Goal: Navigation & Orientation: Find specific page/section

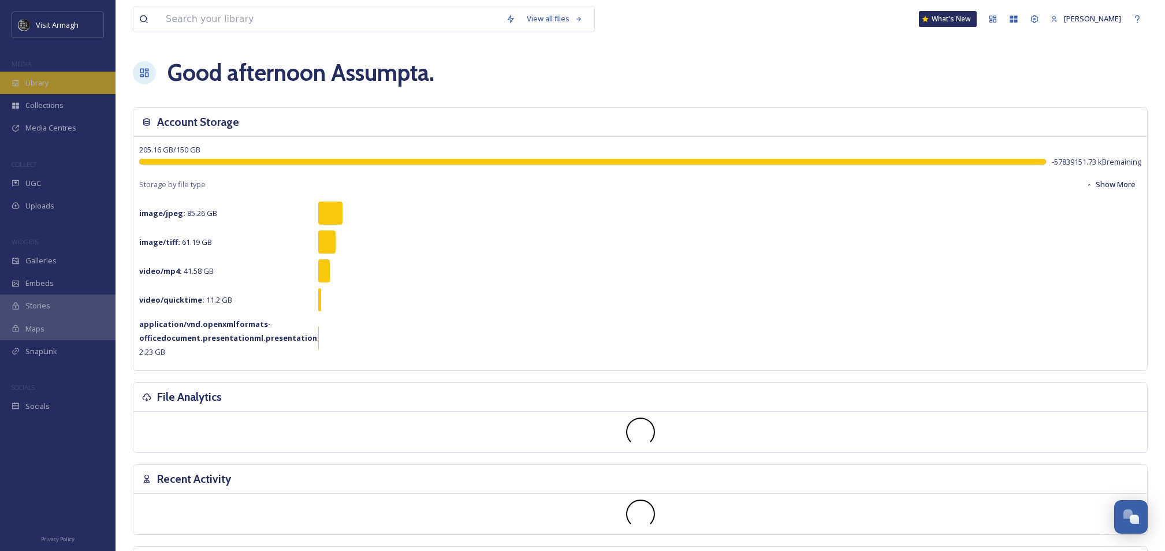
click at [56, 80] on div "Library" at bounding box center [57, 83] width 115 height 23
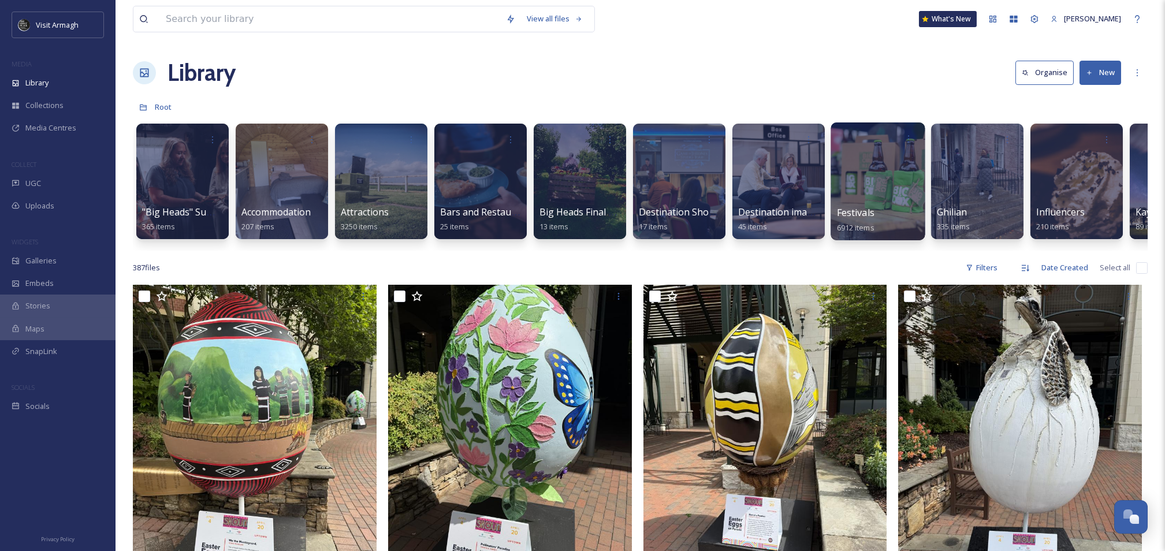
click at [883, 193] on div at bounding box center [877, 181] width 94 height 118
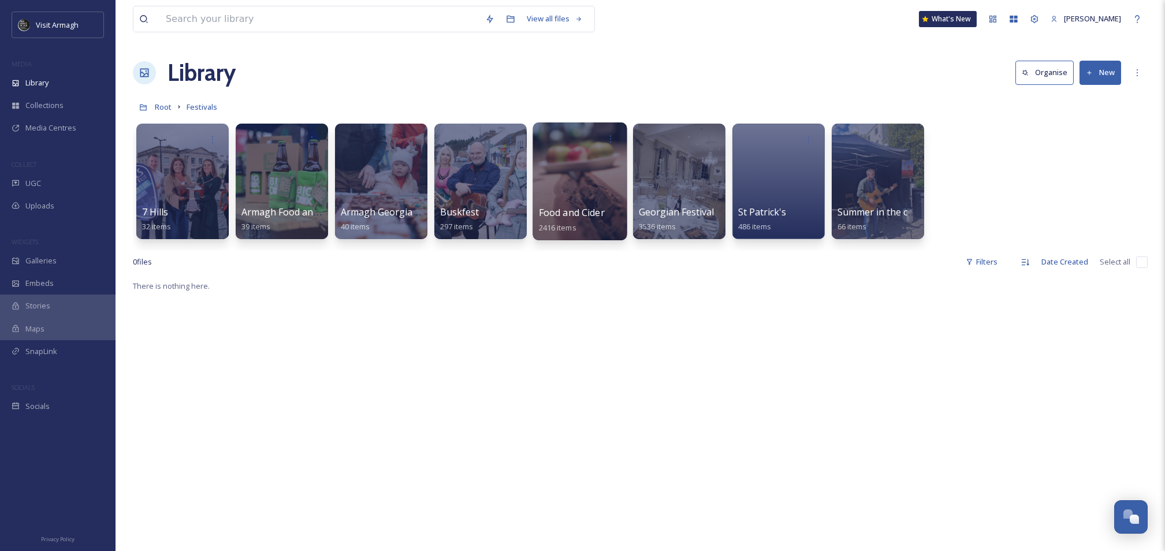
click at [565, 184] on div at bounding box center [579, 181] width 94 height 118
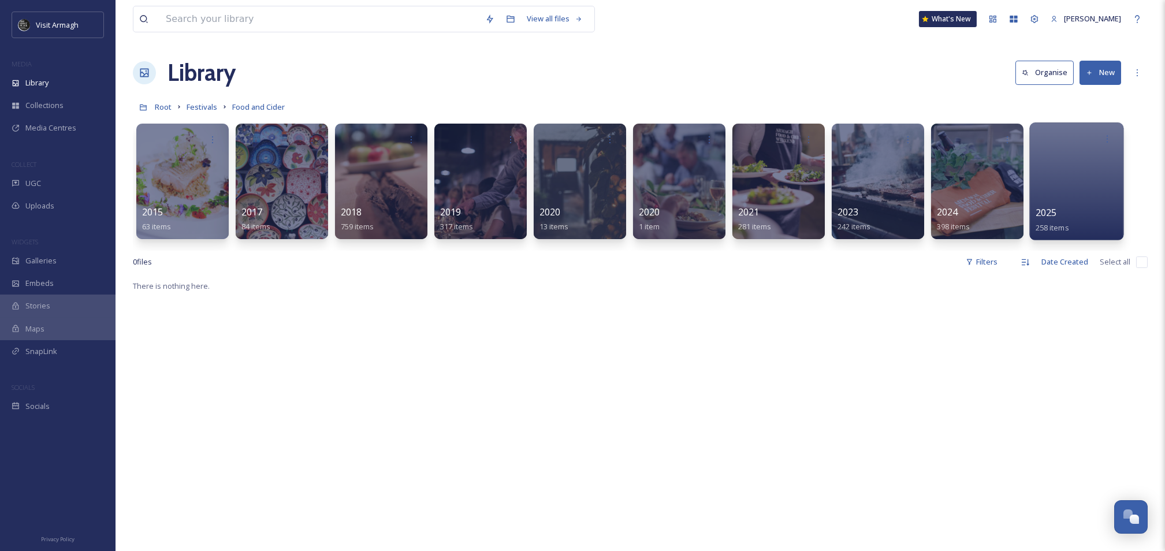
click at [1045, 170] on div at bounding box center [1076, 181] width 94 height 118
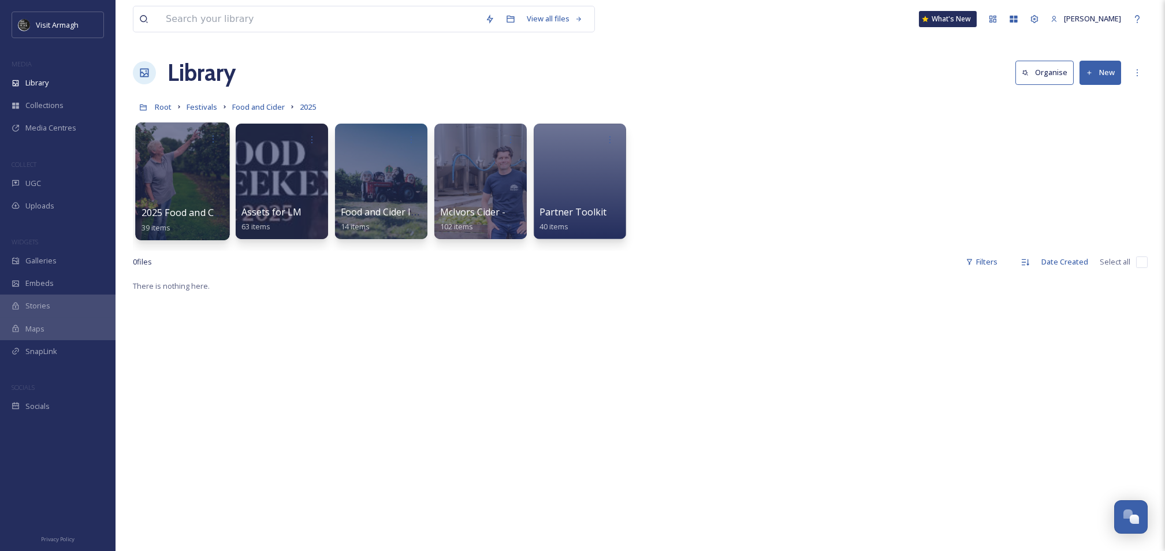
click at [196, 186] on div at bounding box center [182, 181] width 94 height 118
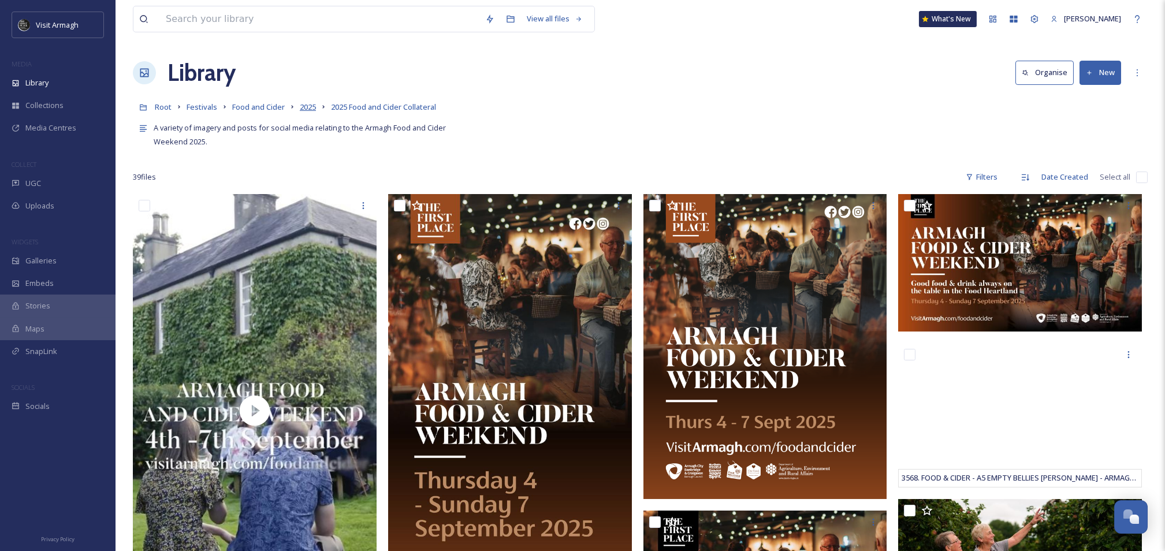
click at [314, 112] on span "2025" at bounding box center [308, 107] width 16 height 10
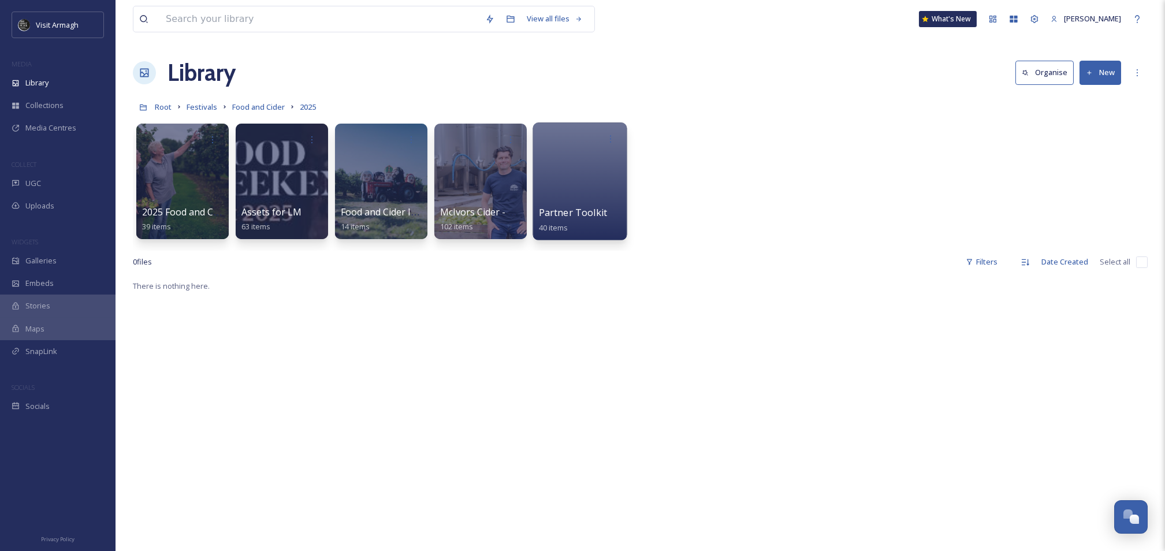
click at [571, 162] on div at bounding box center [579, 181] width 94 height 118
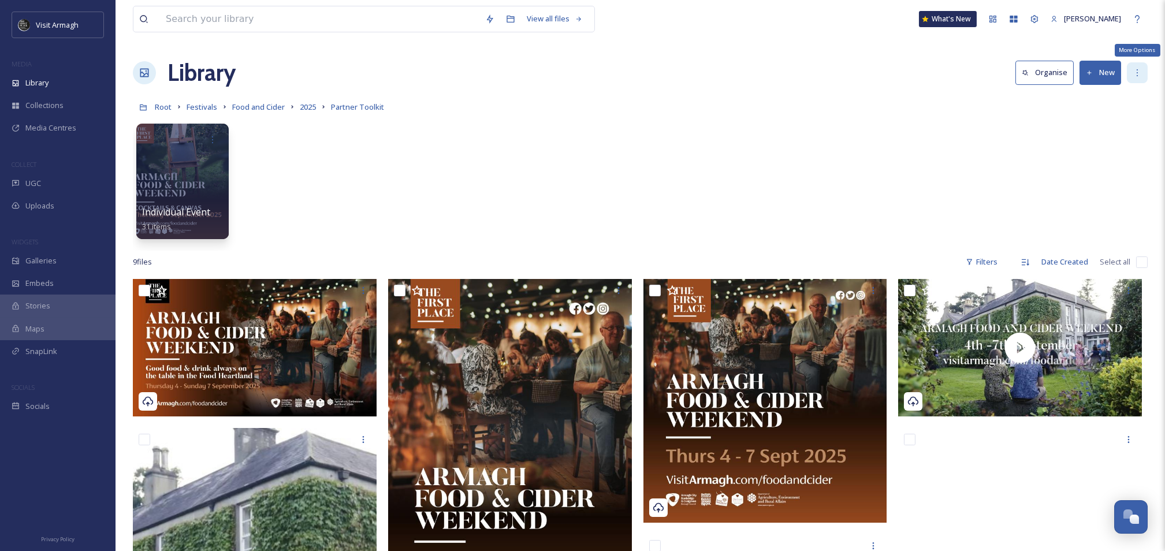
click at [1139, 78] on div "More Options" at bounding box center [1136, 72] width 21 height 21
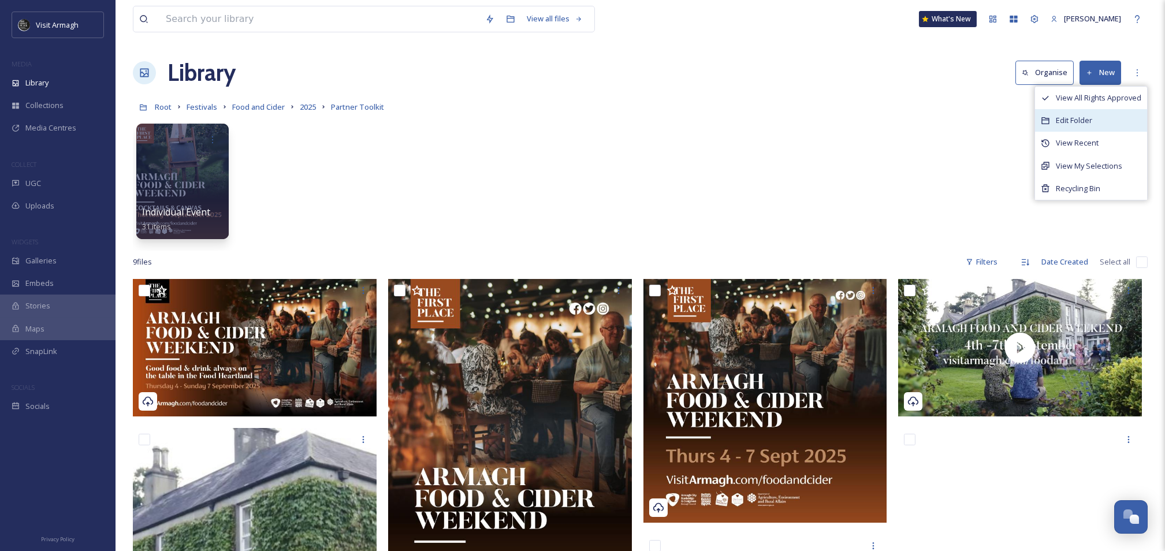
click at [1065, 124] on span "Edit Folder" at bounding box center [1073, 120] width 36 height 11
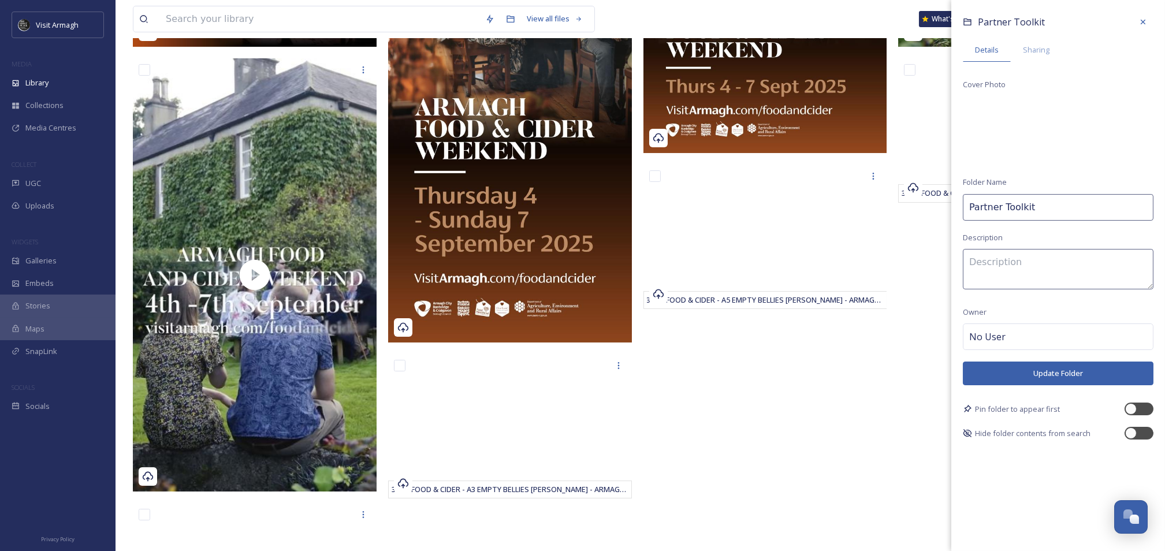
scroll to position [385, 0]
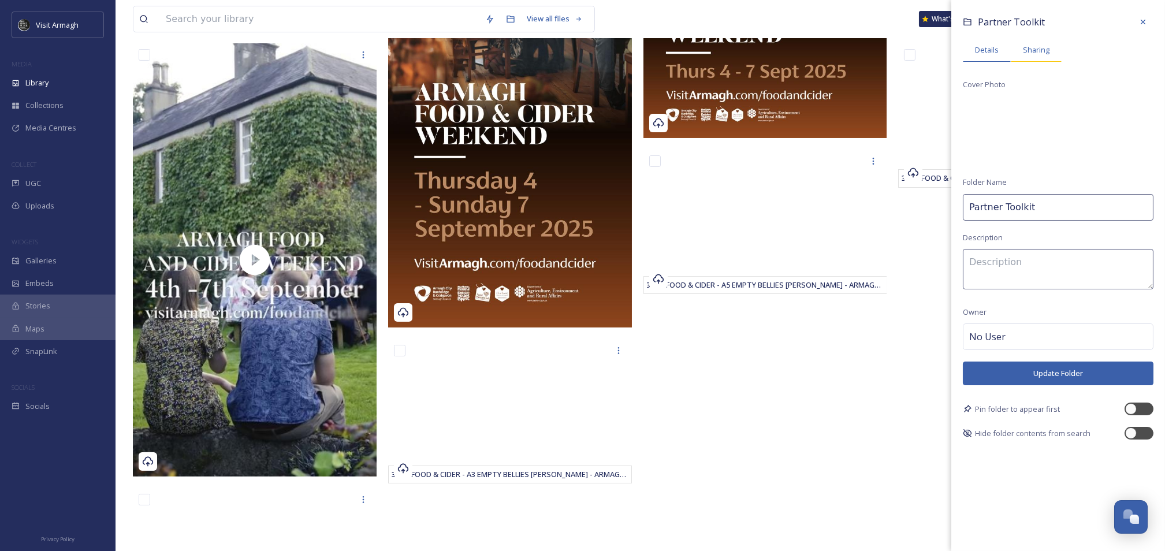
click at [1032, 57] on div "Sharing" at bounding box center [1035, 50] width 51 height 24
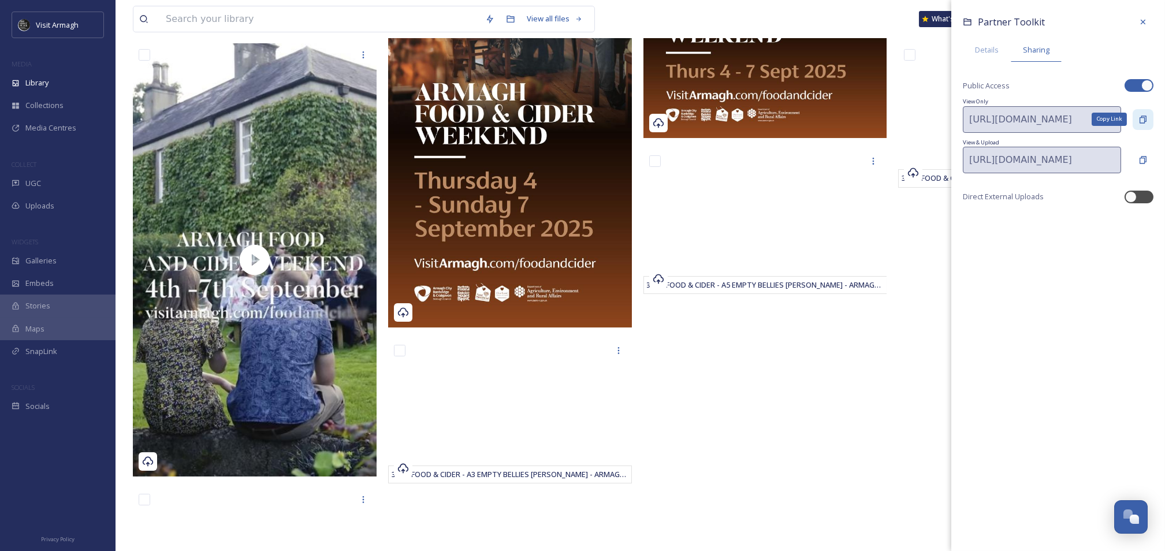
click at [1143, 121] on icon at bounding box center [1142, 119] width 9 height 9
